Goal: Browse casually: Explore the website without a specific task or goal

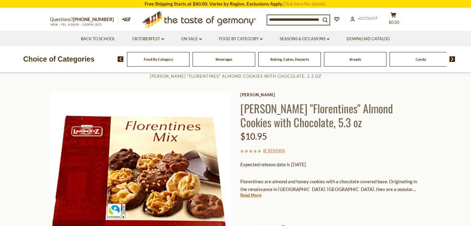
scroll to position [20, 0]
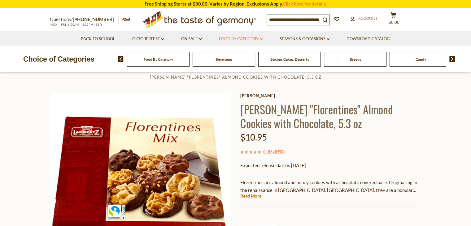
click at [227, 38] on link "Food By Category dropdown_arrow" at bounding box center [241, 39] width 44 height 7
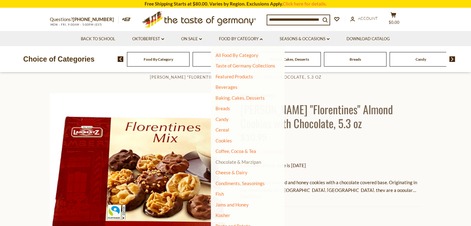
click at [226, 163] on link "Chocolate & Marzipan" at bounding box center [238, 162] width 46 height 6
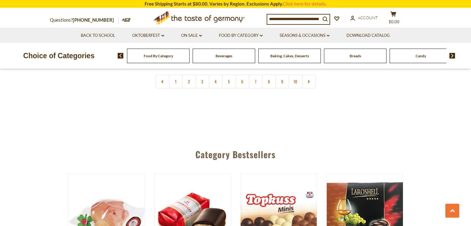
scroll to position [1576, 0]
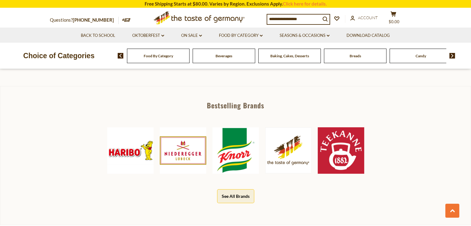
scroll to position [294, 0]
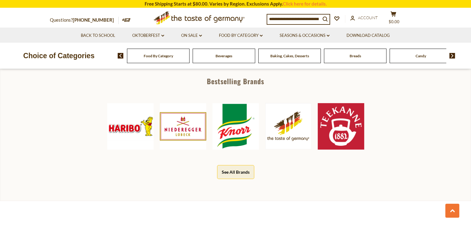
click at [234, 173] on button "See All Brands" at bounding box center [235, 172] width 37 height 14
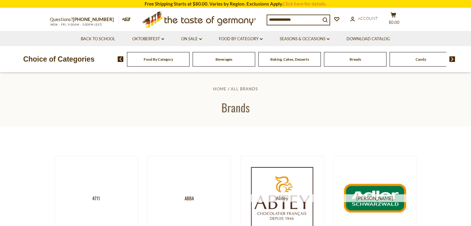
click at [152, 58] on span "Food By Category" at bounding box center [158, 59] width 29 height 5
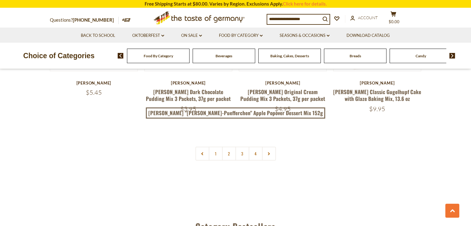
scroll to position [1374, 0]
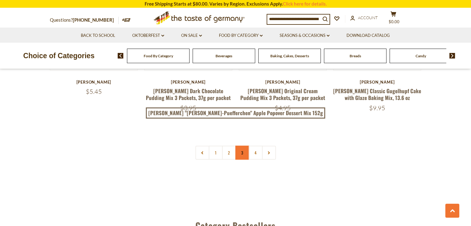
click at [241, 146] on link "3" at bounding box center [242, 153] width 14 height 14
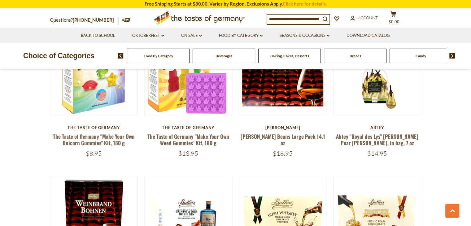
scroll to position [113, 0]
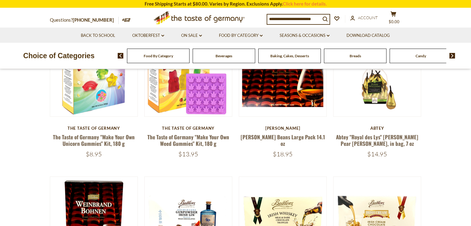
click at [241, 143] on h5 "[PERSON_NAME] Beans Large Pack 14.1 oz" at bounding box center [283, 140] width 88 height 13
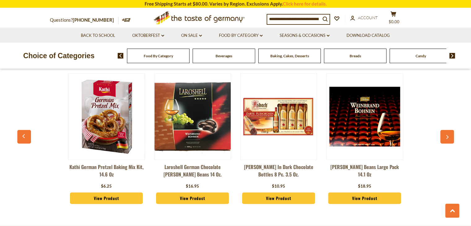
scroll to position [1532, 0]
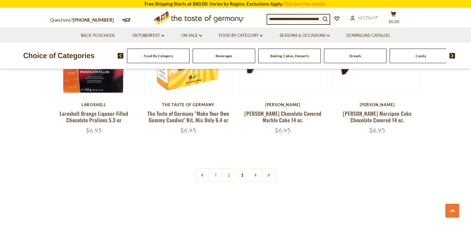
scroll to position [1338, 0]
click at [258, 168] on link "4" at bounding box center [256, 175] width 14 height 14
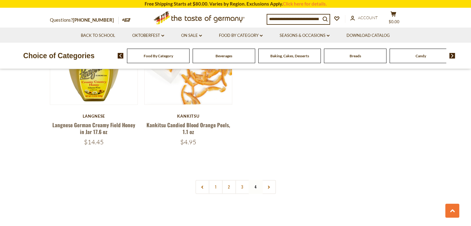
scroll to position [887, 0]
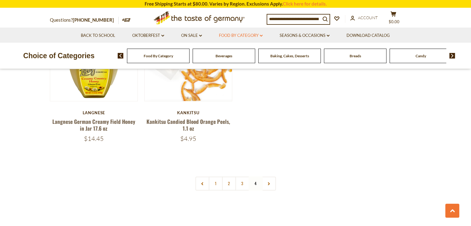
click at [249, 35] on link "Food By Category dropdown_arrow" at bounding box center [241, 35] width 44 height 7
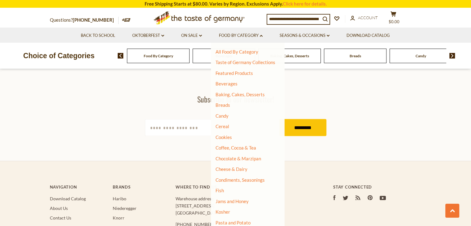
scroll to position [108, 0]
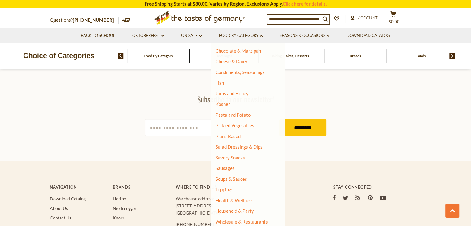
click at [348, 113] on section "Subscribe to our newsletter! [EMAIL_ADDRESS][DOMAIN_NAME] *********" at bounding box center [235, 115] width 471 height 91
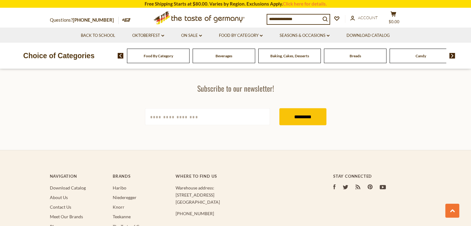
scroll to position [1408, 0]
